Goal: Check status: Check status

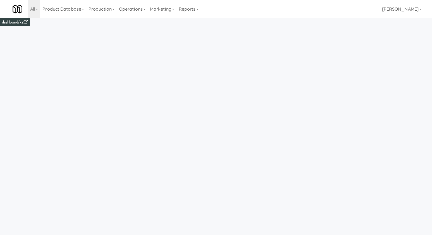
click at [305, 97] on iframe at bounding box center [216, 135] width 432 height 235
click at [118, 119] on iframe at bounding box center [216, 135] width 432 height 235
click at [137, 8] on link "Operations" at bounding box center [132, 9] width 31 height 18
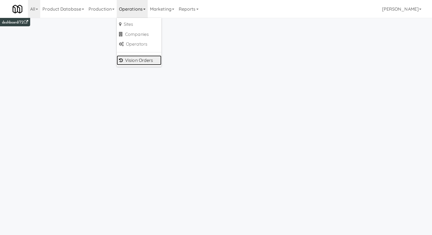
click at [146, 57] on link "Vision Orders" at bounding box center [139, 60] width 45 height 10
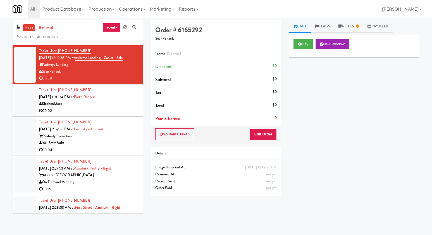
drag, startPoint x: 371, startPoint y: 120, endPoint x: 353, endPoint y: 123, distance: 17.8
click at [371, 120] on div "Play New Window Primary Flag Clear Flag if unable to determine what was taken o…" at bounding box center [354, 139] width 130 height 209
click at [50, 27] on link "reviewed" at bounding box center [45, 27] width 17 height 7
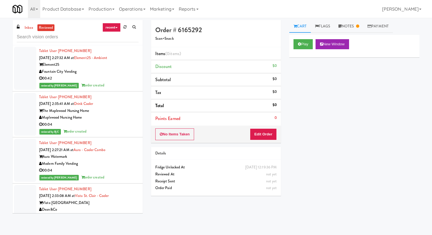
click at [115, 71] on div "Fountain City Vending" at bounding box center [88, 71] width 99 height 7
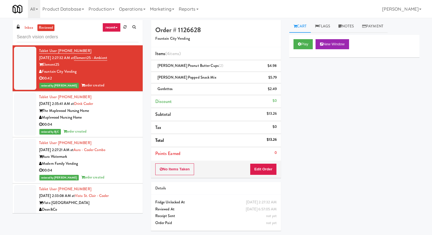
drag, startPoint x: 357, startPoint y: 122, endPoint x: 336, endPoint y: 151, distance: 35.7
click at [356, 122] on div "Play New Window Primary Flag Clear Flag if unable to determine what was taken o…" at bounding box center [354, 139] width 130 height 209
click at [304, 40] on button "Play" at bounding box center [303, 44] width 19 height 10
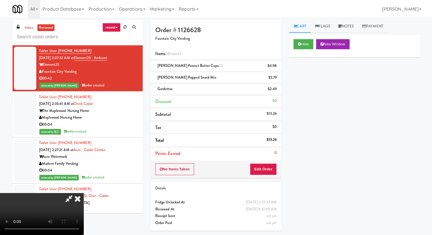
click at [68, 198] on icon at bounding box center [69, 198] width 13 height 11
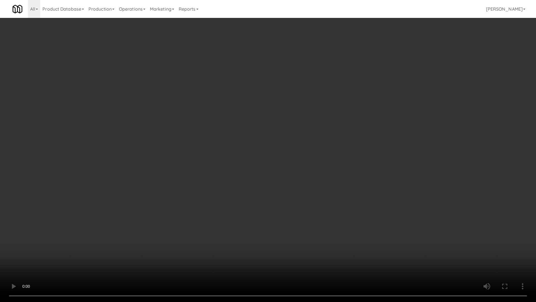
click at [392, 233] on video at bounding box center [268, 151] width 536 height 302
click at [459, 234] on video at bounding box center [268, 151] width 536 height 302
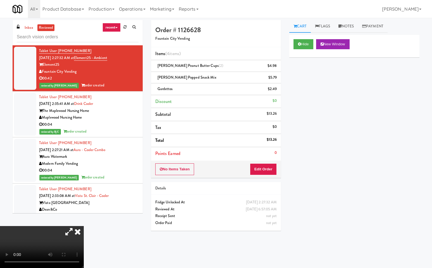
drag, startPoint x: 117, startPoint y: 236, endPoint x: 140, endPoint y: 241, distance: 23.6
click at [84, 236] on video at bounding box center [42, 247] width 84 height 42
drag, startPoint x: 241, startPoint y: 247, endPoint x: 197, endPoint y: 238, distance: 44.9
click at [241, 247] on body "Okay Okay Select date: previous 2025-Sep next Su Mo Tu We Th Fr Sa 31 1 2 3 4 5…" at bounding box center [216, 152] width 432 height 268
drag, startPoint x: 97, startPoint y: 232, endPoint x: 249, endPoint y: 247, distance: 152.9
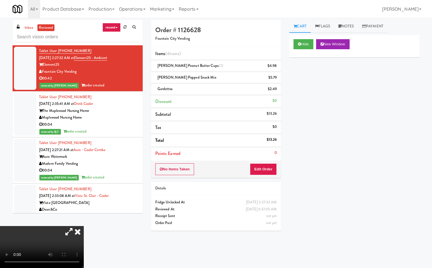
click at [84, 233] on video at bounding box center [42, 247] width 84 height 42
click at [342, 193] on div "Hide New Window Primary Flag Clear Flag if unable to determine what was taken o…" at bounding box center [354, 139] width 130 height 209
drag, startPoint x: 120, startPoint y: 233, endPoint x: 196, endPoint y: 197, distance: 84.1
click at [84, 233] on video at bounding box center [42, 247] width 84 height 42
drag, startPoint x: 134, startPoint y: 229, endPoint x: 146, endPoint y: 237, distance: 14.0
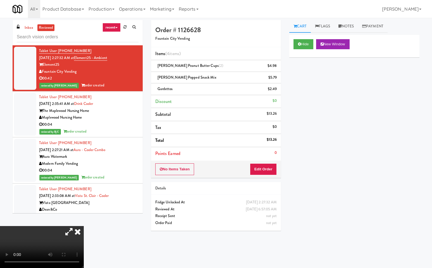
click at [84, 229] on video at bounding box center [42, 247] width 84 height 42
drag, startPoint x: 250, startPoint y: 252, endPoint x: 44, endPoint y: 251, distance: 205.9
click at [247, 252] on body "Okay Okay Select date: previous 2025-Sep next Su Mo Tu We Th Fr Sa 31 1 2 3 4 5…" at bounding box center [216, 152] width 432 height 268
drag, startPoint x: 81, startPoint y: 246, endPoint x: 130, endPoint y: 243, distance: 49.0
click at [81, 246] on video at bounding box center [42, 247] width 84 height 42
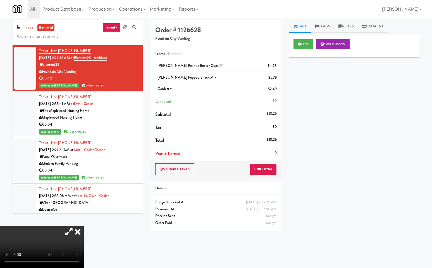
click at [84, 226] on video at bounding box center [42, 247] width 84 height 42
drag, startPoint x: 130, startPoint y: 223, endPoint x: 87, endPoint y: 234, distance: 43.6
click at [84, 226] on video at bounding box center [42, 247] width 84 height 42
drag, startPoint x: 86, startPoint y: 234, endPoint x: 85, endPoint y: 271, distance: 37.5
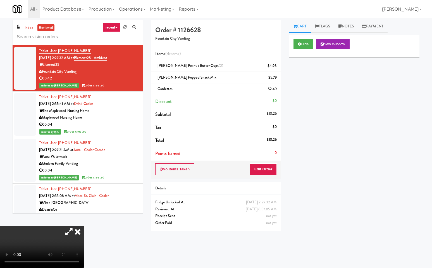
click at [84, 234] on video at bounding box center [42, 247] width 84 height 42
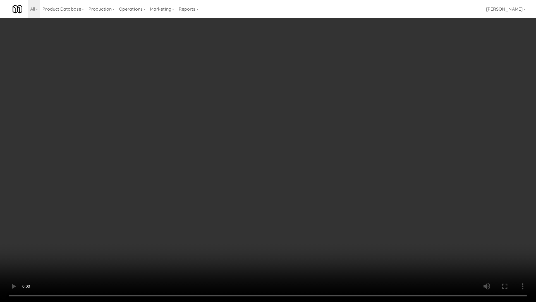
click at [85, 267] on video at bounding box center [268, 151] width 536 height 302
click at [247, 211] on video at bounding box center [268, 151] width 536 height 302
drag, startPoint x: 117, startPoint y: 258, endPoint x: 134, endPoint y: 253, distance: 17.5
click at [117, 257] on video at bounding box center [268, 151] width 536 height 302
click at [325, 224] on video at bounding box center [268, 151] width 536 height 302
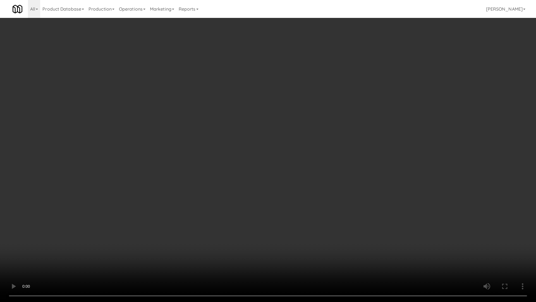
drag, startPoint x: 331, startPoint y: 222, endPoint x: 324, endPoint y: 225, distance: 7.6
click at [327, 223] on video at bounding box center [268, 151] width 536 height 302
drag, startPoint x: 330, startPoint y: 220, endPoint x: 462, endPoint y: 250, distance: 135.0
click at [336, 221] on video at bounding box center [268, 151] width 536 height 302
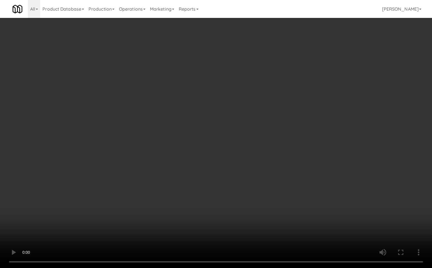
drag, startPoint x: 369, startPoint y: 103, endPoint x: 197, endPoint y: 101, distance: 172.1
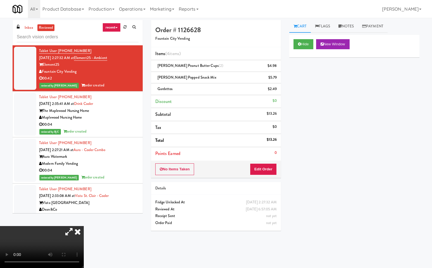
click at [361, 106] on div "Hide New Window Primary Flag Clear Flag if unable to determine what was taken o…" at bounding box center [354, 139] width 130 height 209
